Goal: Information Seeking & Learning: Find specific page/section

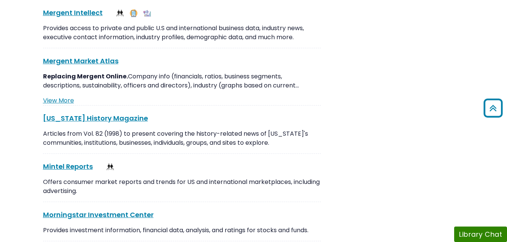
scroll to position [4647, 0]
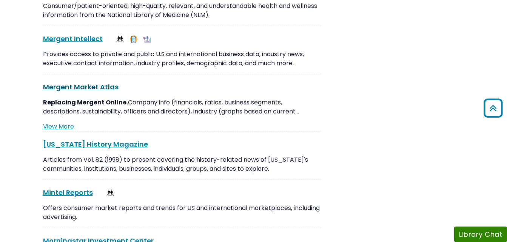
click at [75, 82] on link "Mergent Market Atlas This link opens in a new window" at bounding box center [80, 86] width 75 height 9
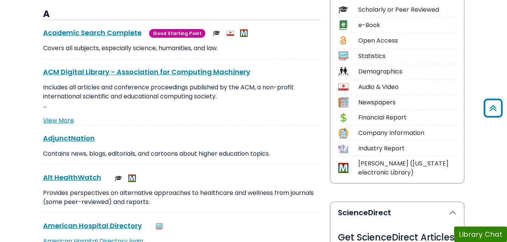
scroll to position [137, 0]
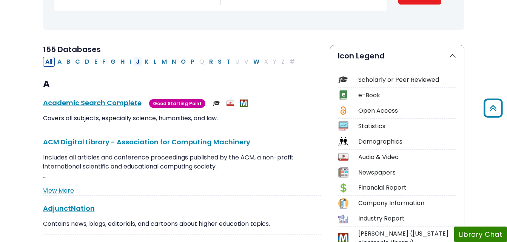
click at [139, 63] on button "J" at bounding box center [138, 62] width 8 height 10
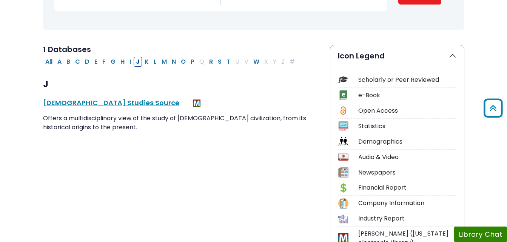
click at [380, 188] on div "Financial Report" at bounding box center [407, 187] width 98 height 9
click at [342, 188] on img at bounding box center [343, 188] width 10 height 10
click at [386, 189] on div "Financial Report" at bounding box center [407, 187] width 98 height 9
click at [373, 185] on div "Financial Report" at bounding box center [407, 187] width 98 height 9
click at [370, 207] on div "Company Information" at bounding box center [407, 203] width 98 height 9
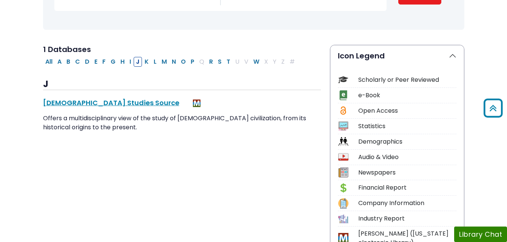
click at [341, 204] on img at bounding box center [343, 203] width 10 height 10
click at [342, 220] on img at bounding box center [343, 219] width 10 height 10
click at [345, 204] on img at bounding box center [343, 203] width 10 height 10
click at [350, 183] on div "Financial Report" at bounding box center [397, 189] width 118 height 13
click at [344, 173] on img at bounding box center [343, 172] width 10 height 10
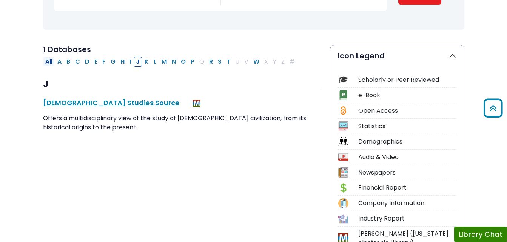
click at [49, 63] on button "All" at bounding box center [49, 62] width 12 height 10
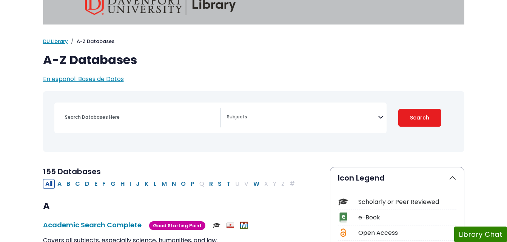
scroll to position [30, 0]
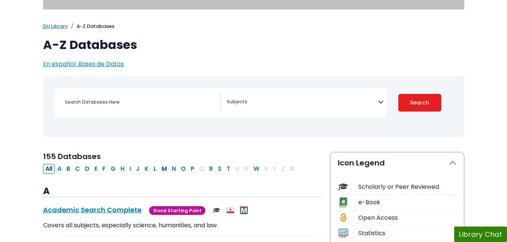
click at [166, 170] on button "M" at bounding box center [164, 169] width 10 height 10
select select "Database Subject Filter"
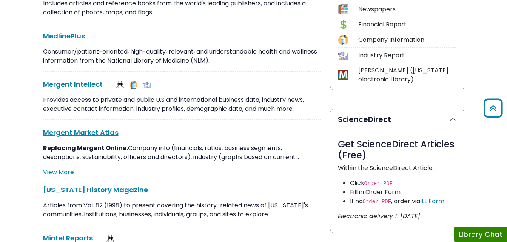
scroll to position [317, 0]
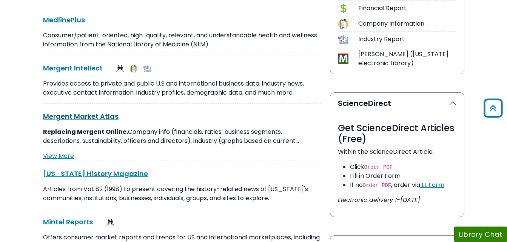
click at [89, 115] on link "Mergent Market Atlas This link opens in a new window" at bounding box center [80, 116] width 75 height 9
